Goal: Complete application form

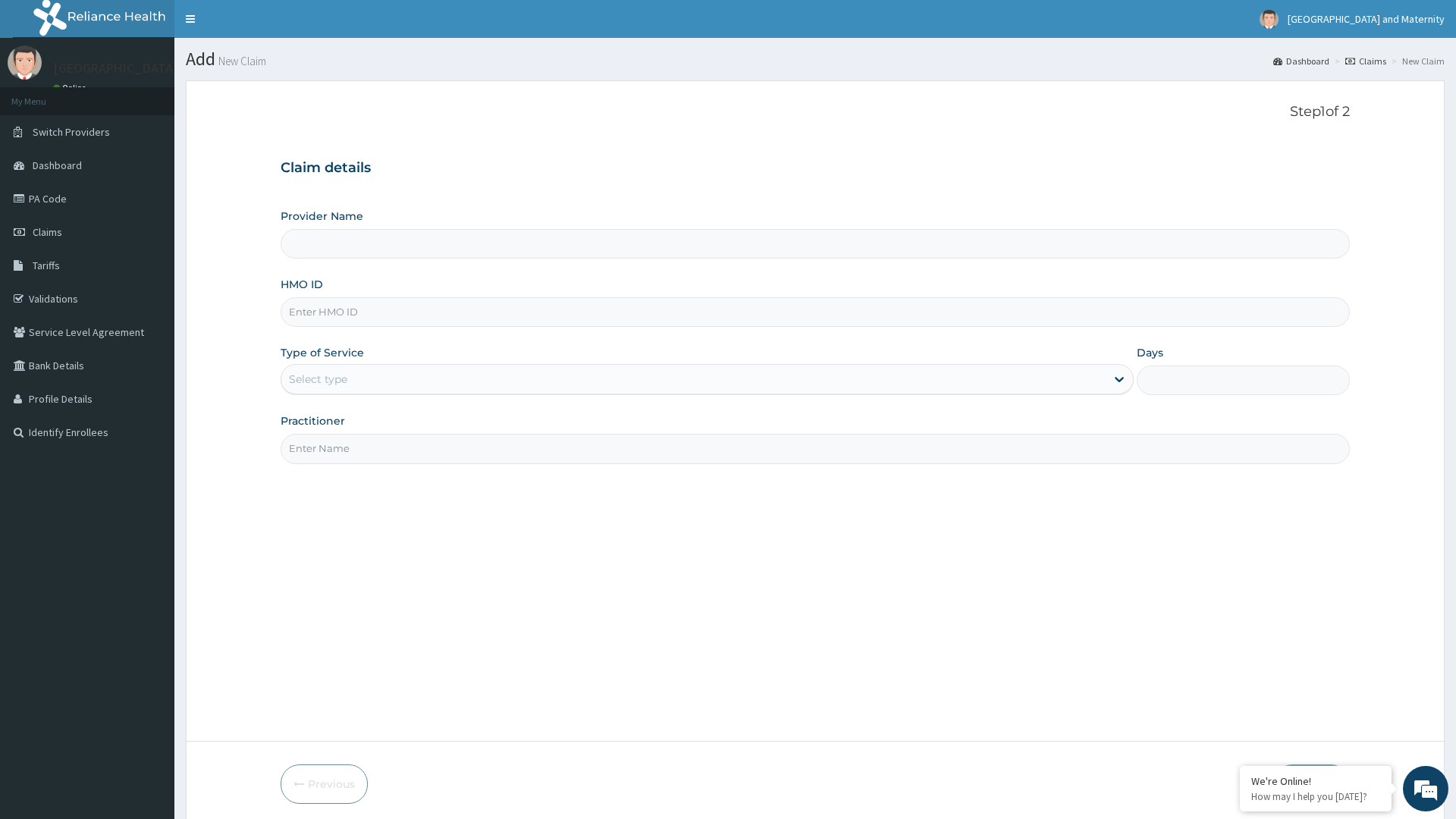
type input "[GEOGRAPHIC_DATA] and Maternity"
type input "CEL/HUB/2468"
click at [318, 379] on div "Select type" at bounding box center [318, 379] width 59 height 15
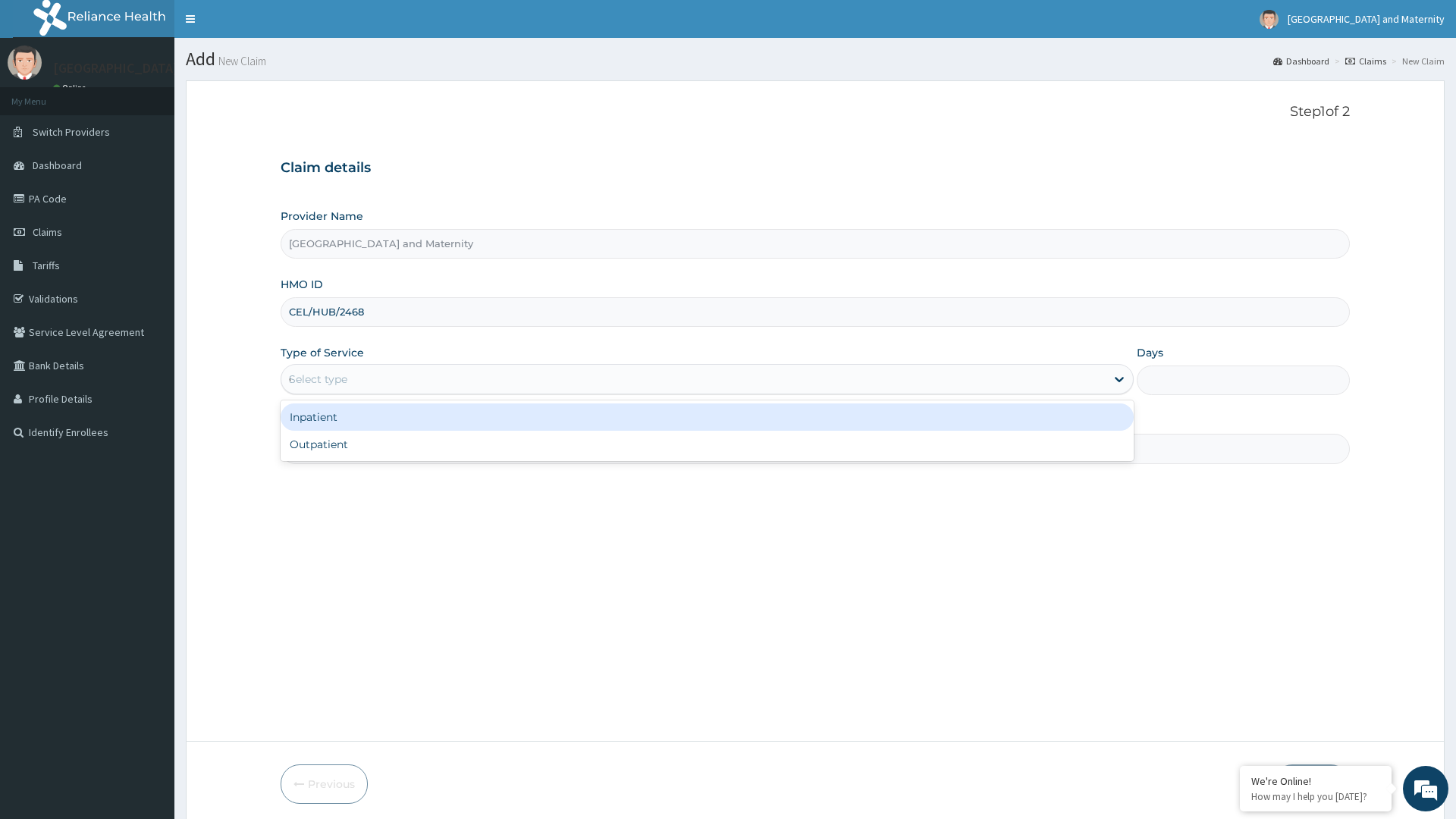
type input "Outpatient"
type input "1"
